Goal: Use online tool/utility: Utilize a website feature to perform a specific function

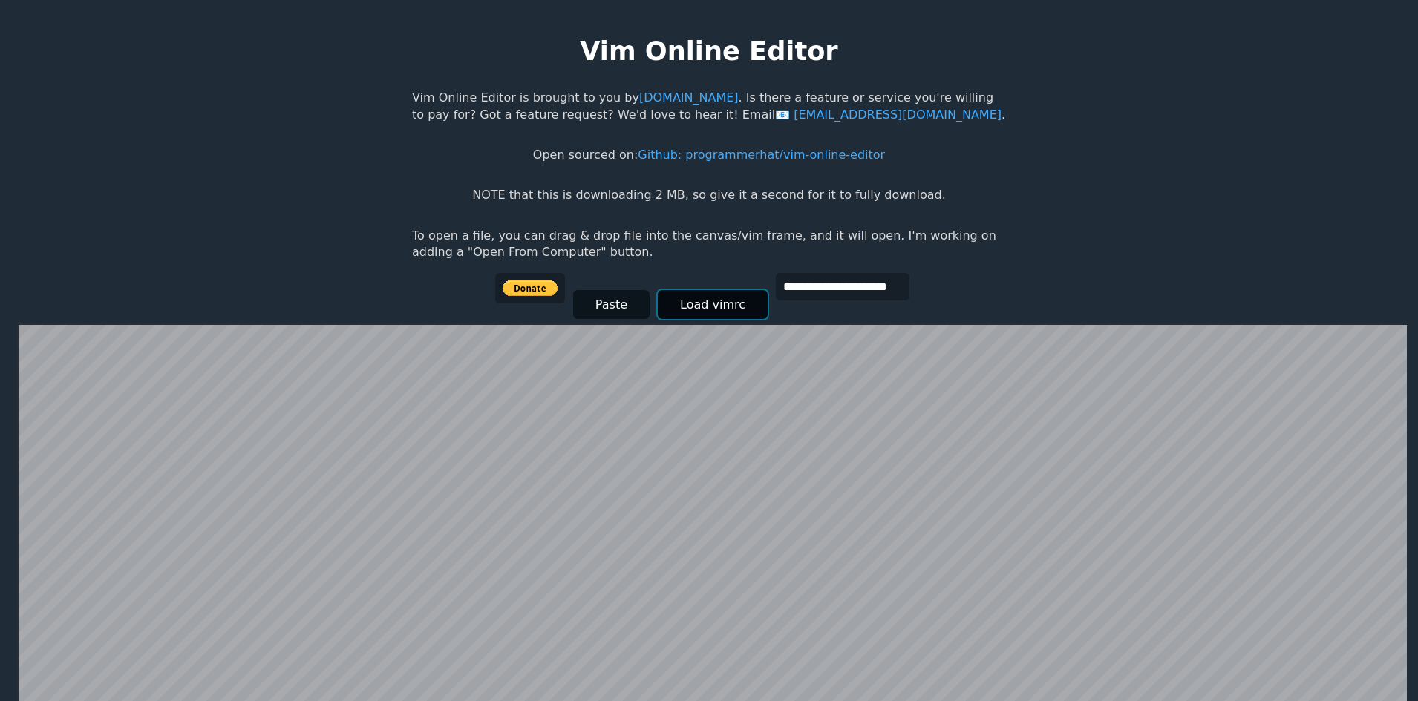
click at [684, 304] on button "Load vimrc" at bounding box center [713, 304] width 110 height 29
click at [687, 306] on button "Load vimrc" at bounding box center [713, 304] width 110 height 29
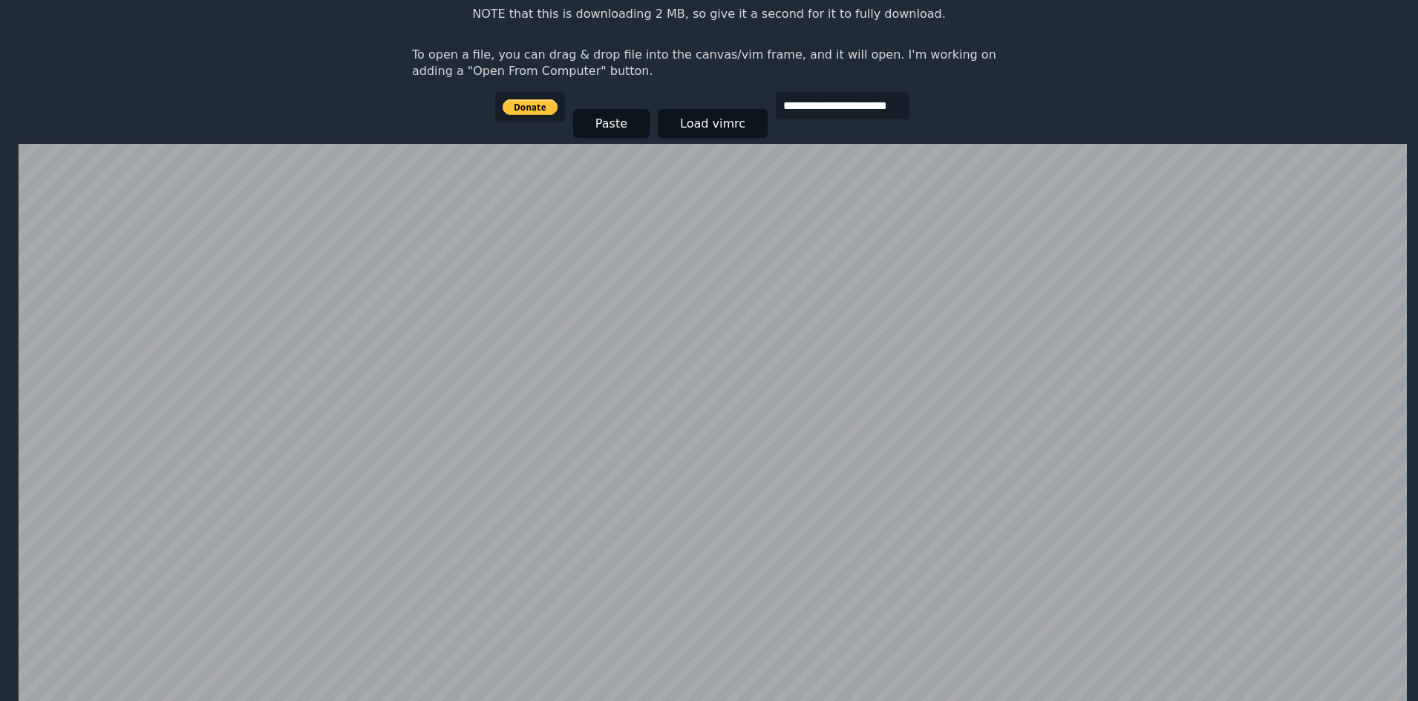
scroll to position [140, 0]
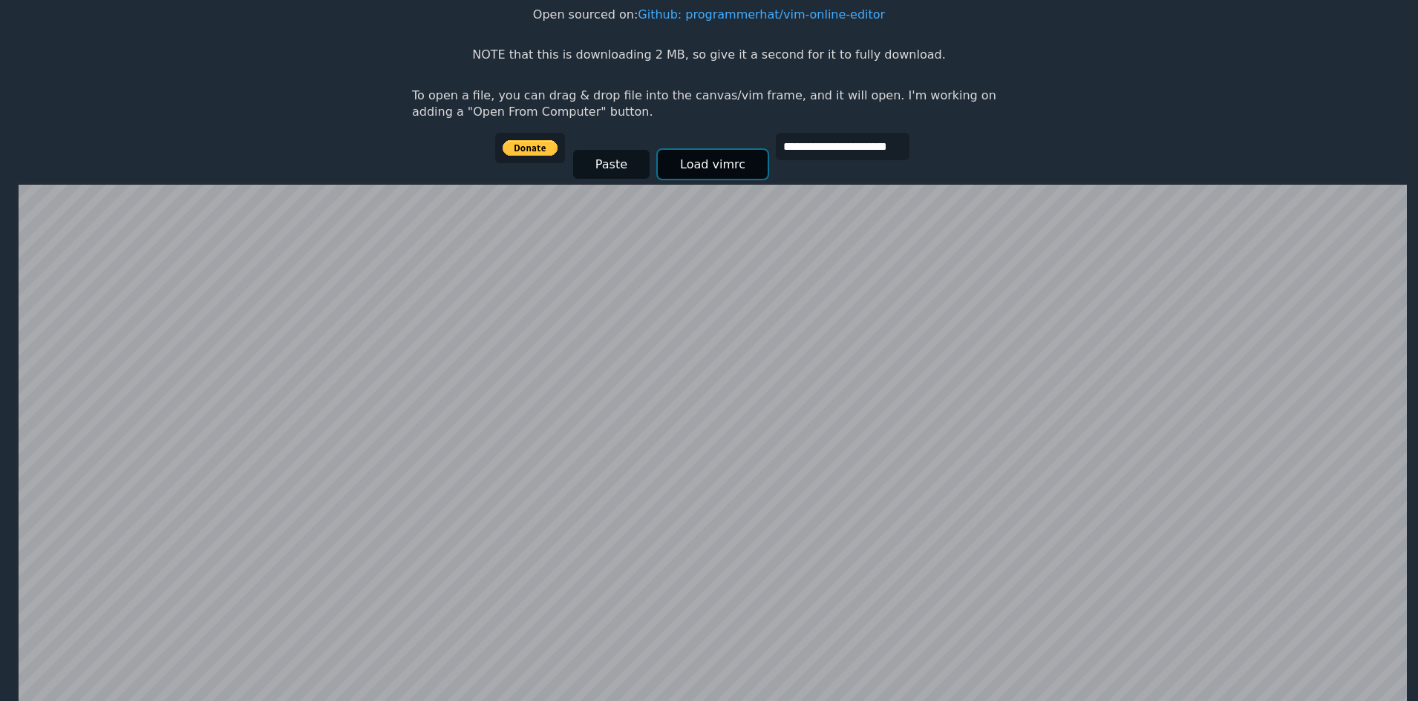
click at [682, 169] on button "Load vimrc" at bounding box center [713, 164] width 110 height 29
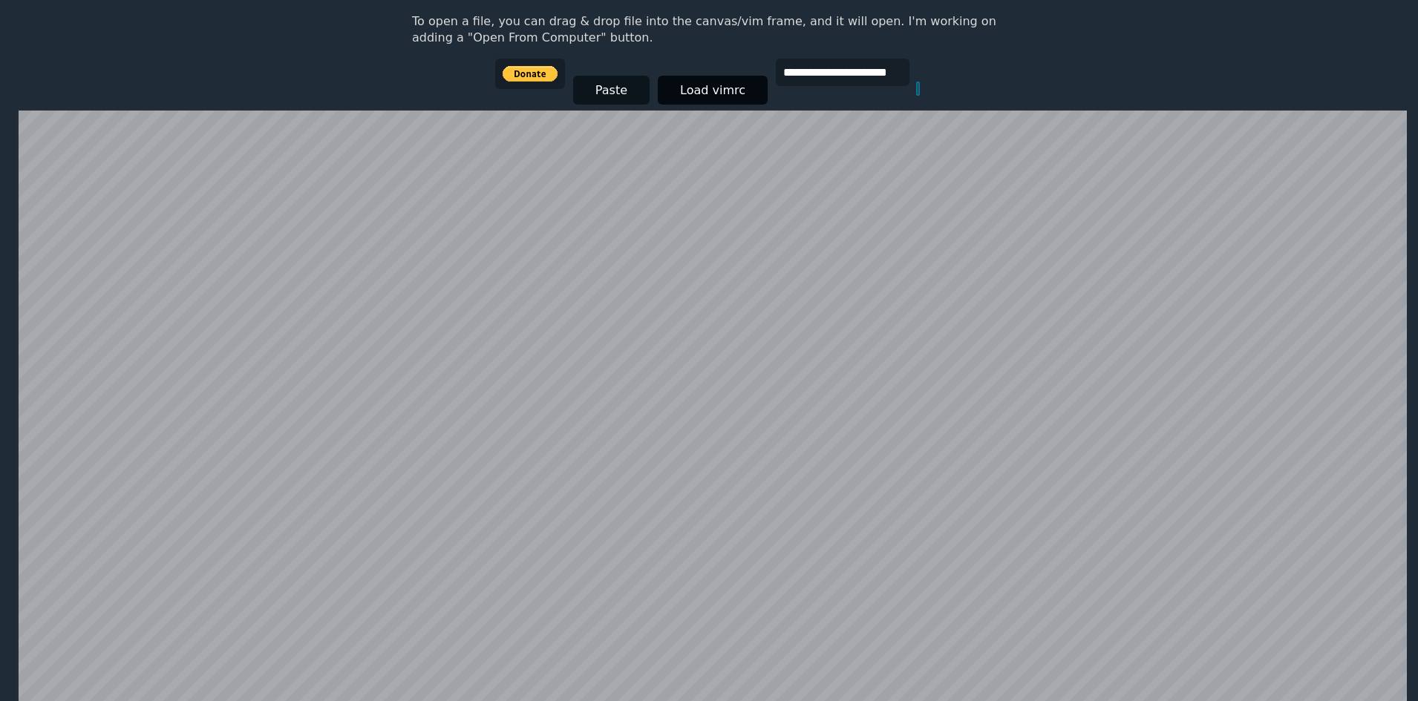
scroll to position [289, 0]
